Goal: Navigation & Orientation: Understand site structure

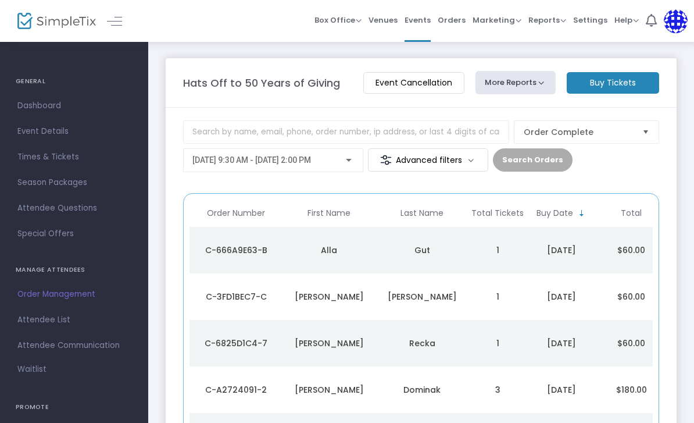
scroll to position [62, 0]
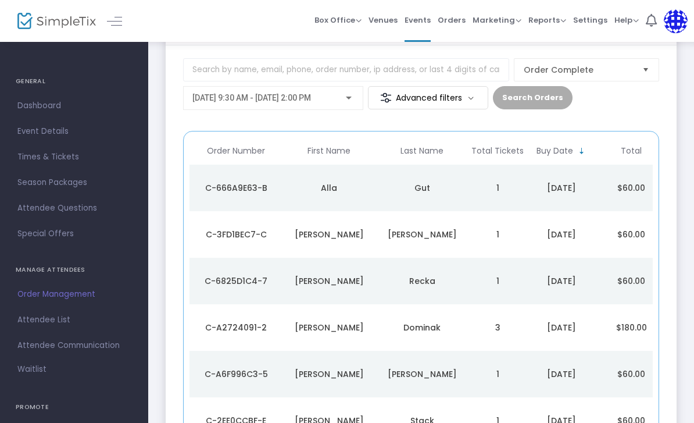
click at [48, 132] on span "Event Details" at bounding box center [73, 131] width 113 height 15
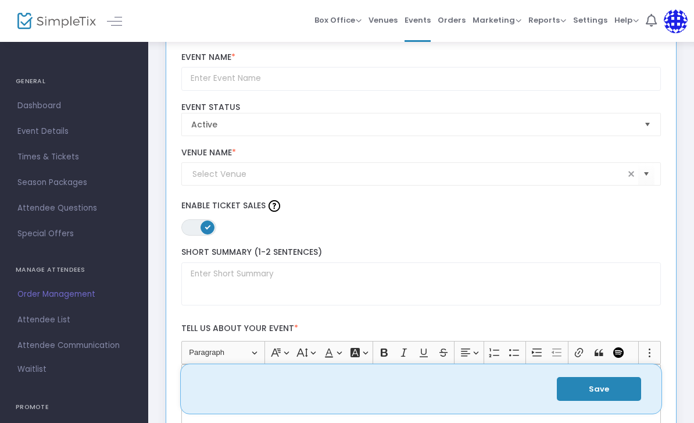
click at [45, 110] on span "Dashboard" at bounding box center [73, 105] width 113 height 15
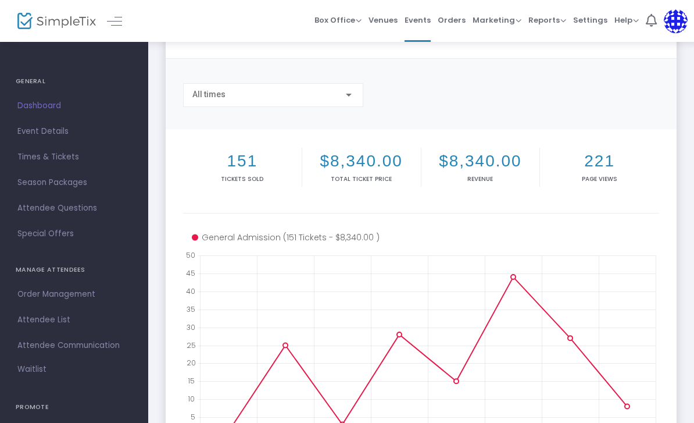
click at [549, 19] on span "Reports" at bounding box center [548, 20] width 38 height 11
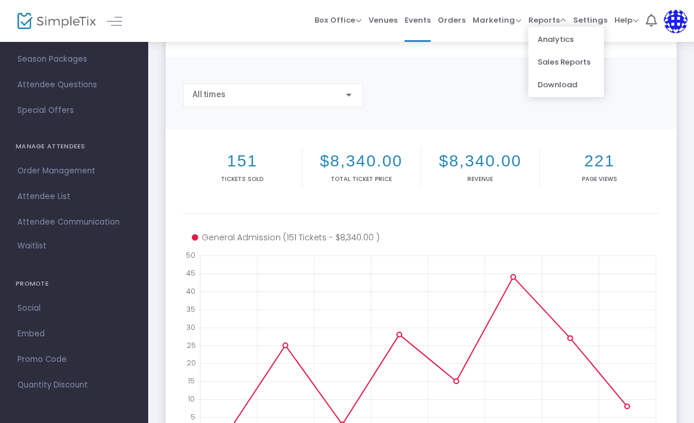
scroll to position [123, 0]
click at [44, 81] on span "Attendee Questions" at bounding box center [73, 84] width 113 height 15
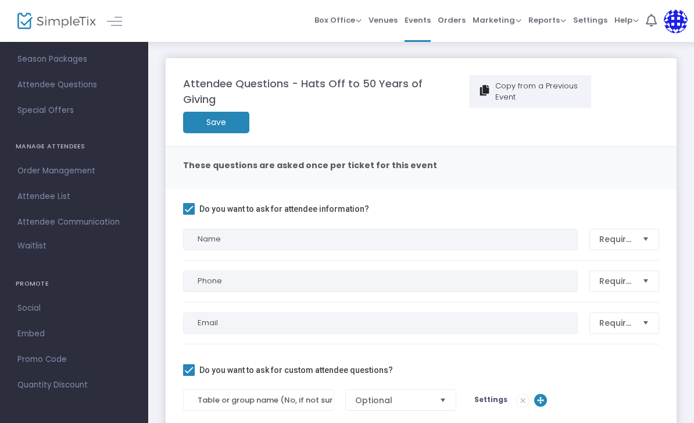
click at [552, 22] on span "Reports" at bounding box center [548, 20] width 38 height 11
click at [551, 22] on span "Reports" at bounding box center [548, 20] width 38 height 11
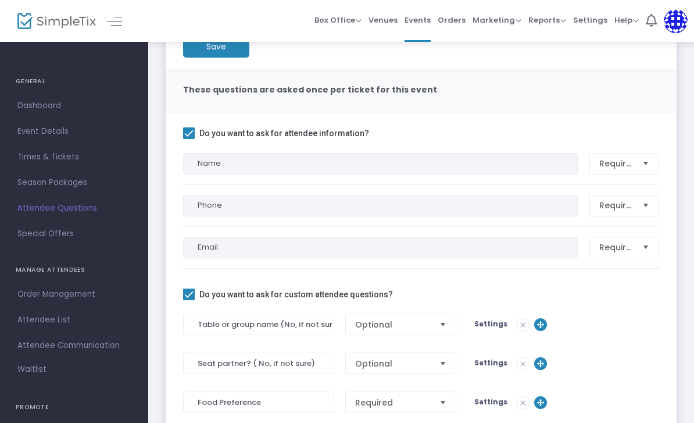
click at [27, 99] on span "Dashboard" at bounding box center [73, 105] width 113 height 15
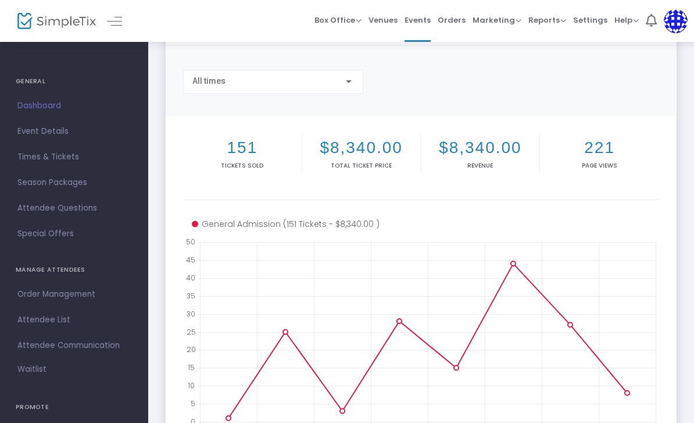
click at [423, 17] on span "Events" at bounding box center [418, 20] width 26 height 30
